Goal: Task Accomplishment & Management: Manage account settings

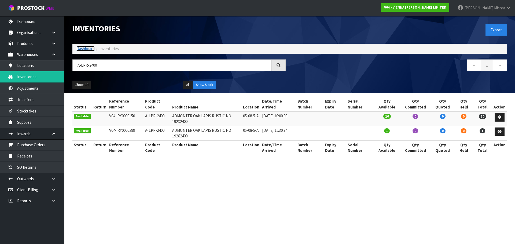
click at [80, 49] on link "Dashboard" at bounding box center [85, 48] width 18 height 5
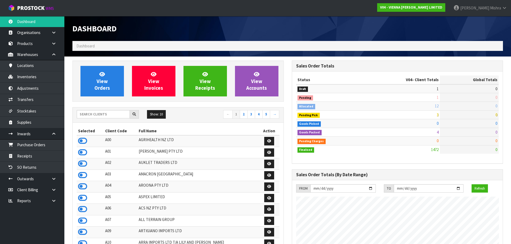
scroll to position [406, 219]
click at [97, 111] on input "text" at bounding box center [103, 114] width 53 height 8
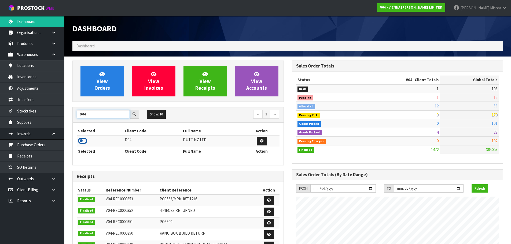
type input "D04"
click at [80, 141] on icon at bounding box center [82, 141] width 9 height 8
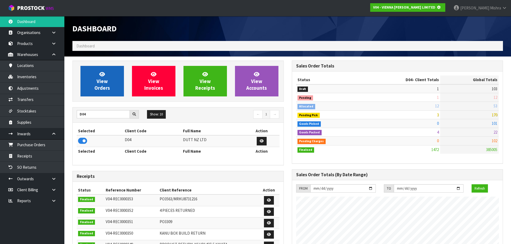
scroll to position [334, 219]
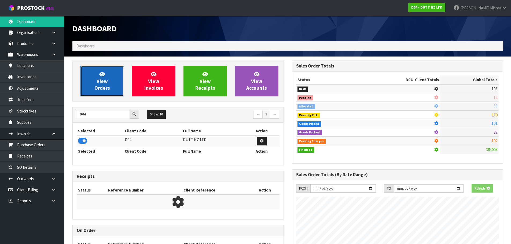
click at [108, 75] on link "View Orders" at bounding box center [101, 81] width 43 height 31
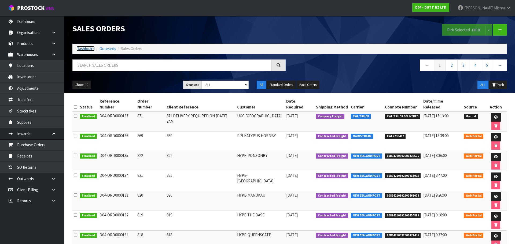
click at [80, 47] on link "Dashboard" at bounding box center [85, 48] width 18 height 5
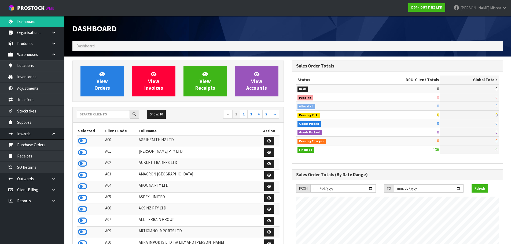
scroll to position [435, 219]
click at [92, 112] on input "text" at bounding box center [103, 114] width 53 height 8
type input "D05"
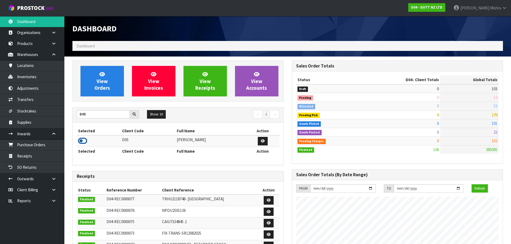
click at [81, 140] on icon at bounding box center [82, 141] width 9 height 8
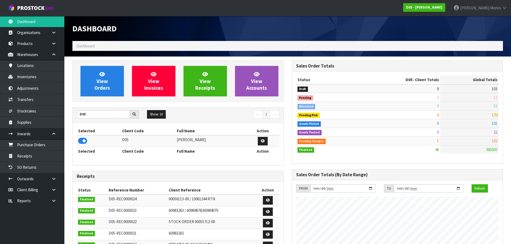
scroll to position [267807, 267915]
click at [93, 74] on link "View Orders" at bounding box center [101, 81] width 43 height 31
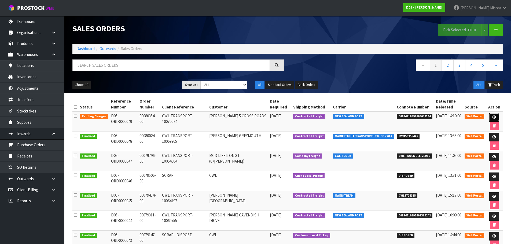
click at [492, 118] on icon at bounding box center [494, 117] width 4 height 3
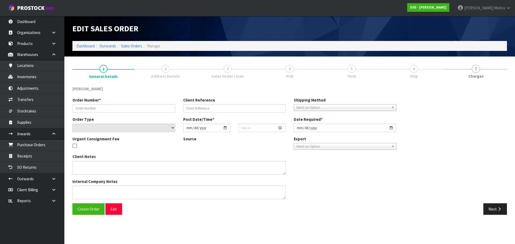
type input "00080354-00"
type input "CWL TRANSPORT-10070074"
select select "number:0"
type input "[DATE]"
type input "08:19:00.000"
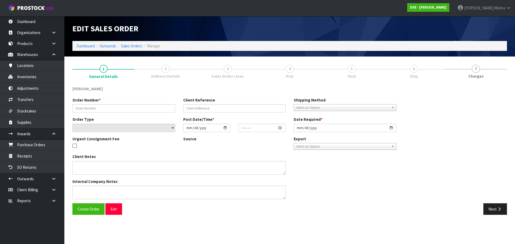
type input "[DATE]"
type textarea "PLEASE DELIVER TO SITE ASAP"
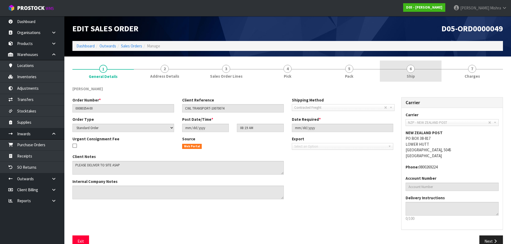
click at [411, 77] on span "Ship" at bounding box center [410, 76] width 8 height 6
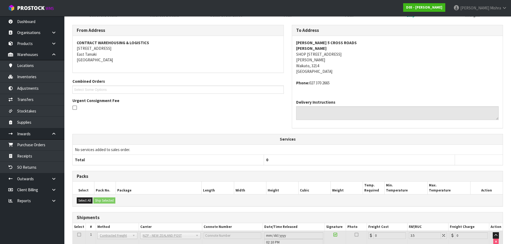
scroll to position [103, 0]
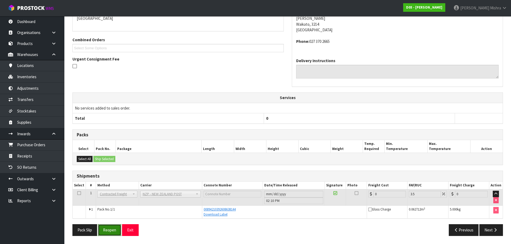
click at [106, 233] on button "Reopen" at bounding box center [109, 230] width 23 height 12
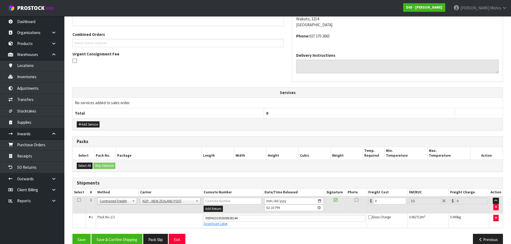
scroll to position [137, 0]
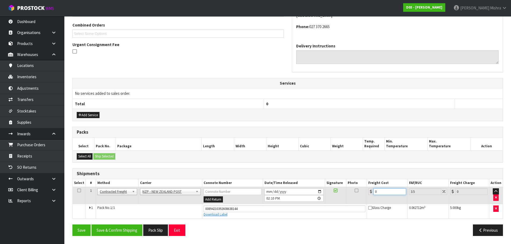
drag, startPoint x: 383, startPoint y: 194, endPoint x: 365, endPoint y: 193, distance: 18.0
click at [365, 193] on tr "1 Client Local Pickup Customer Local Pickup Company Freight Contracted Freight …" at bounding box center [288, 195] width 430 height 17
type input "7"
type input "7.24"
type input "7.3"
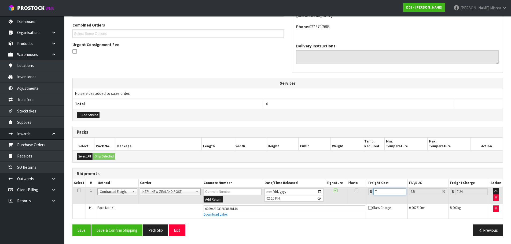
type input "7.56"
type input "7.31"
type input "7.57"
type input "7.31"
click at [99, 232] on button "Save & Confirm Shipping" at bounding box center [116, 231] width 51 height 12
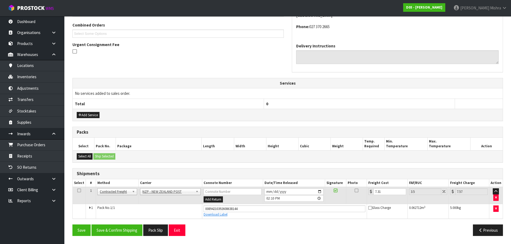
scroll to position [0, 0]
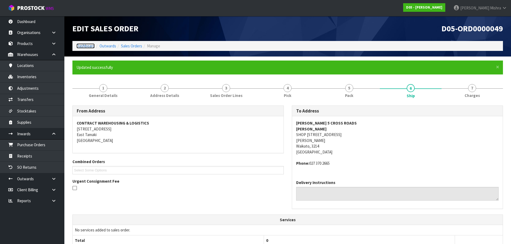
click at [93, 48] on link "Dashboard" at bounding box center [85, 45] width 18 height 5
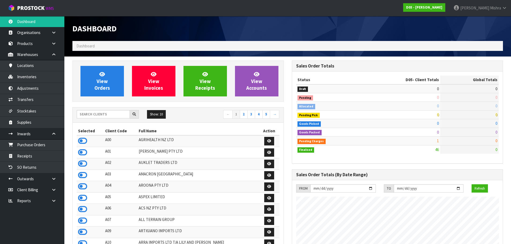
scroll to position [328, 219]
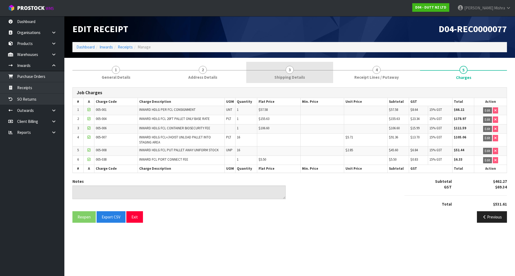
click at [260, 77] on link "3 Shipping Details" at bounding box center [289, 72] width 87 height 21
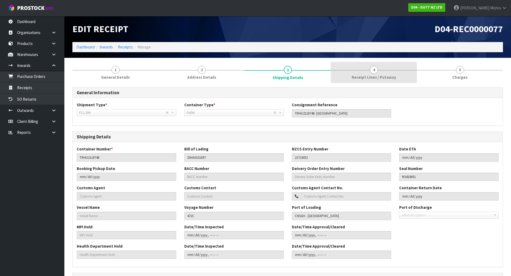
click at [346, 68] on link "4 Receipt Lines / Putaway" at bounding box center [374, 72] width 86 height 21
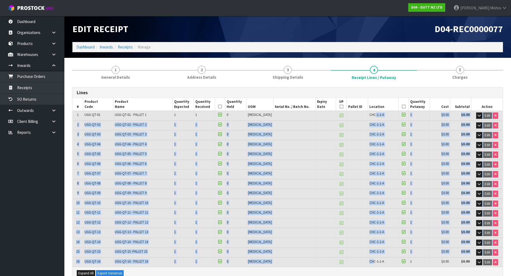
drag, startPoint x: 370, startPoint y: 118, endPoint x: 378, endPoint y: 230, distance: 111.9
click at [371, 263] on table "# Product Code Product Name Quantity Expected Quantity Received Quantity Held U…" at bounding box center [288, 182] width 430 height 169
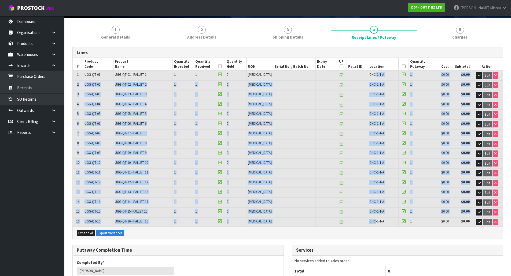
scroll to position [107, 0]
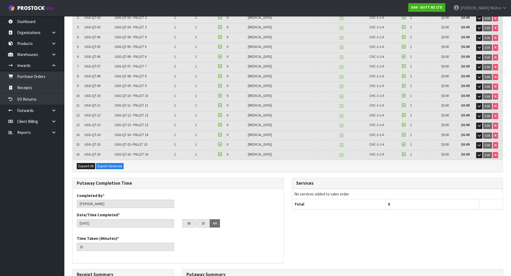
click at [340, 262] on div "Putaway Completion Time Completed By * Vineeta Lingam Date/Time Completed * 08/…" at bounding box center [287, 223] width 438 height 91
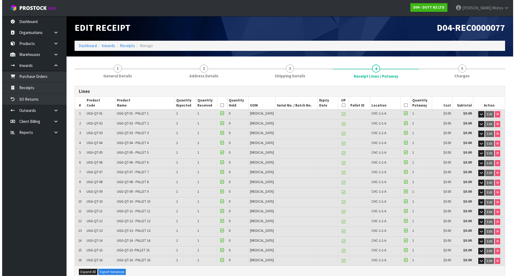
scroll to position [0, 0]
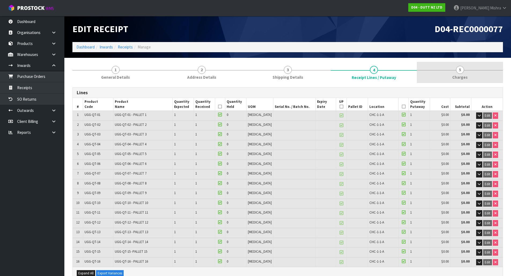
click at [476, 75] on link "5 Charges" at bounding box center [460, 72] width 86 height 21
